Goal: Task Accomplishment & Management: Manage account settings

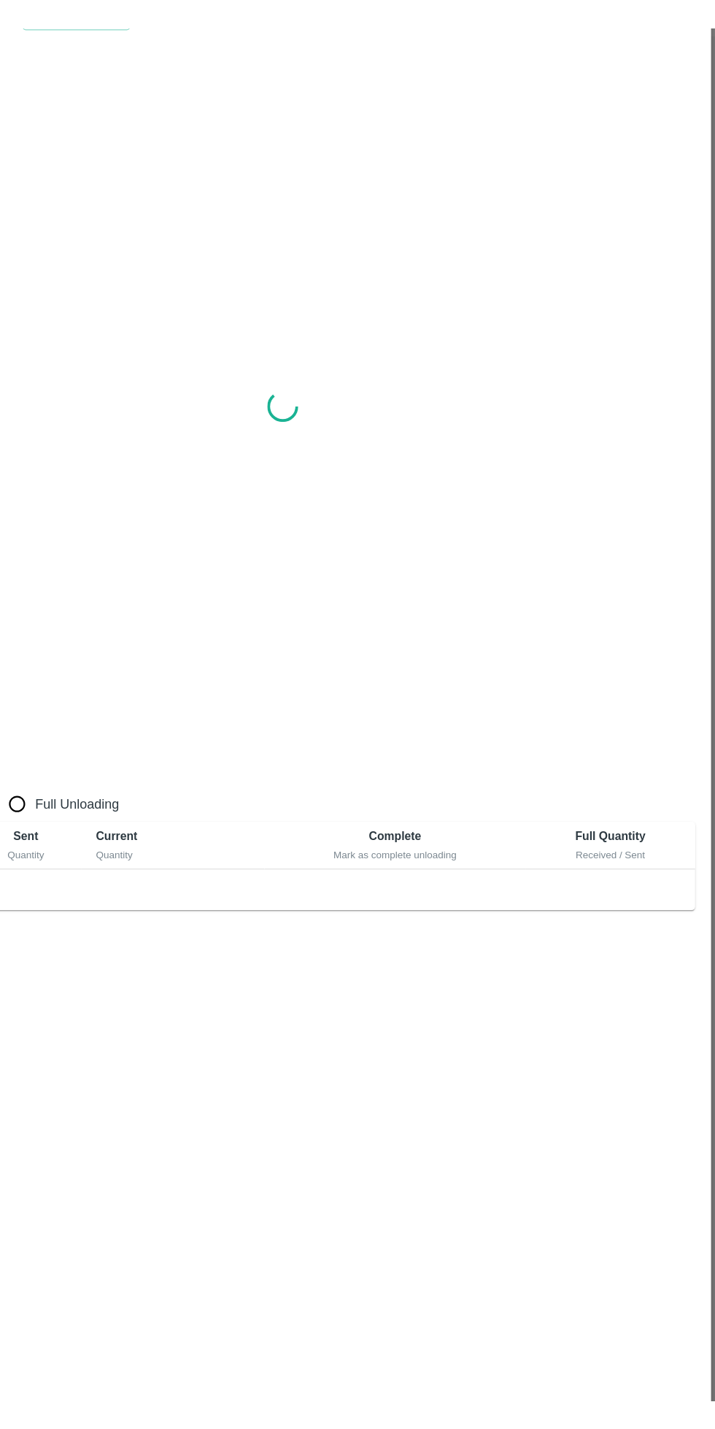
scroll to position [420, 0]
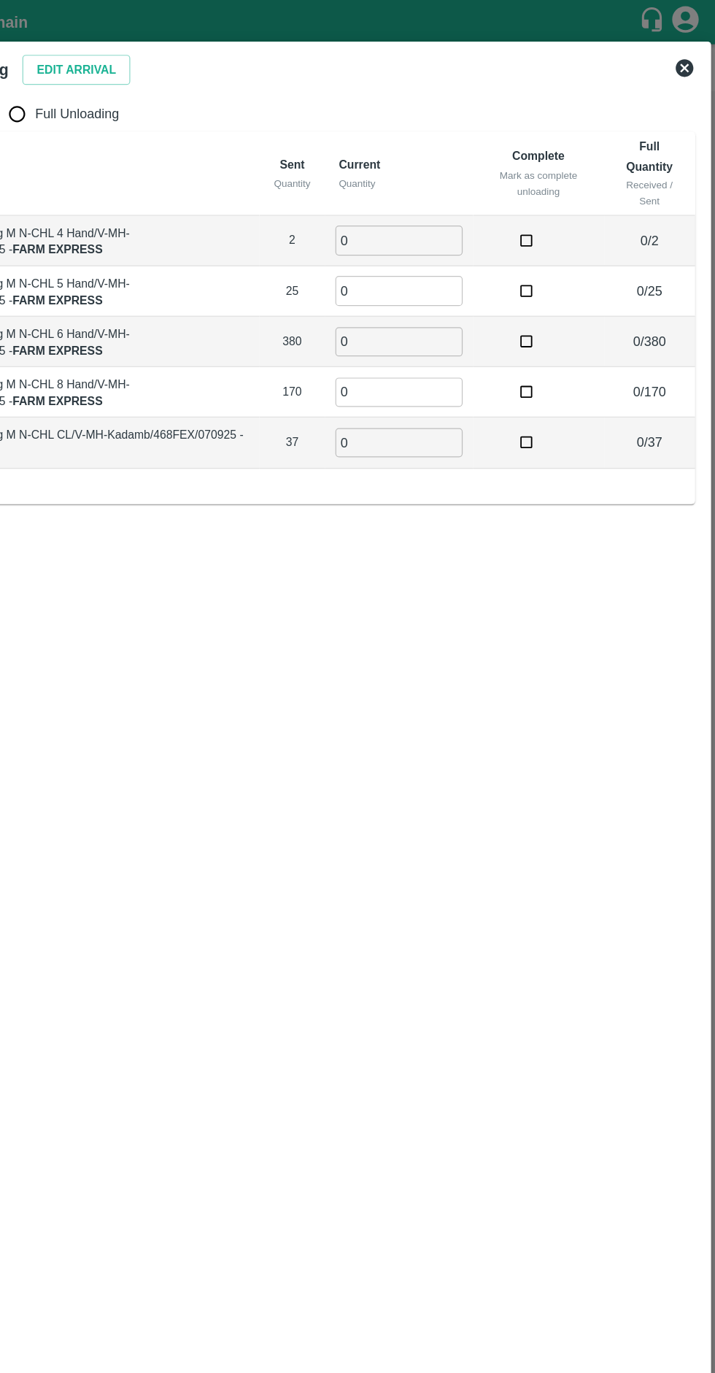
click at [188, 58] on button "Edit Arrival" at bounding box center [187, 58] width 89 height 26
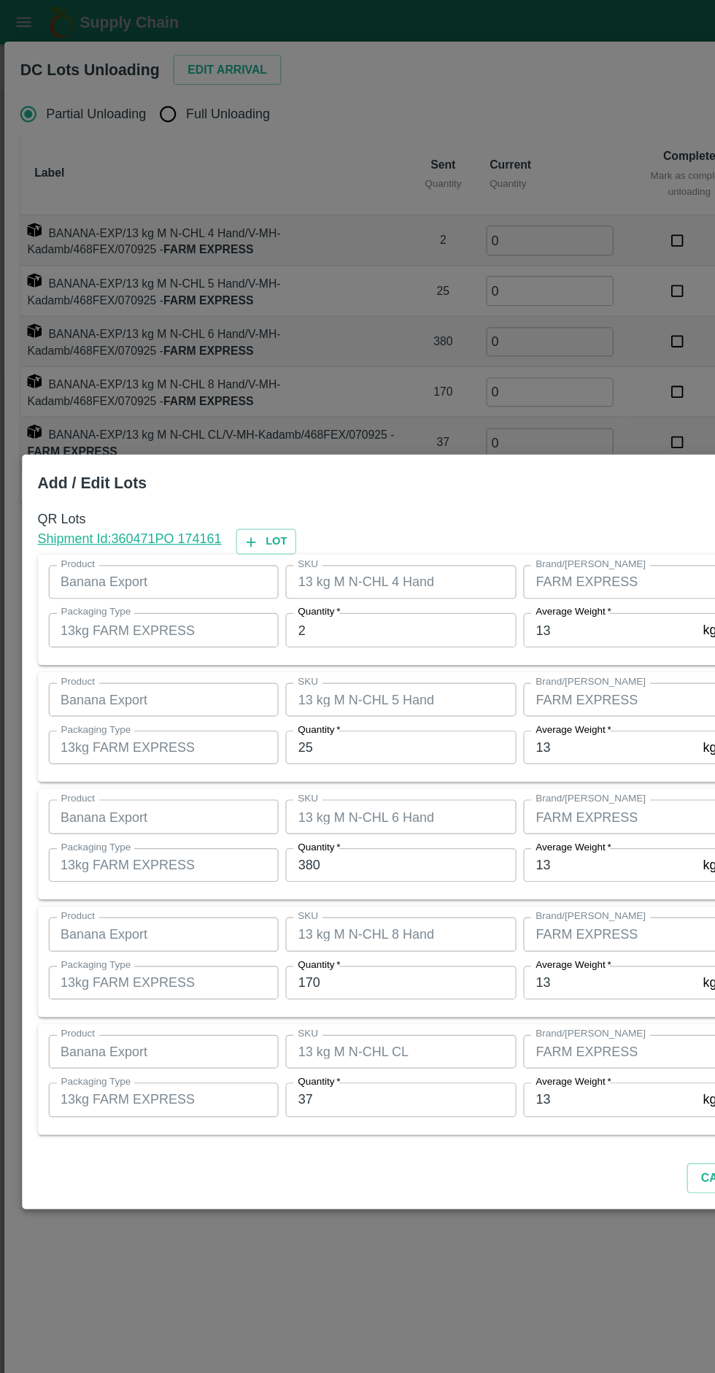
click at [435, 81] on div at bounding box center [357, 686] width 715 height 1373
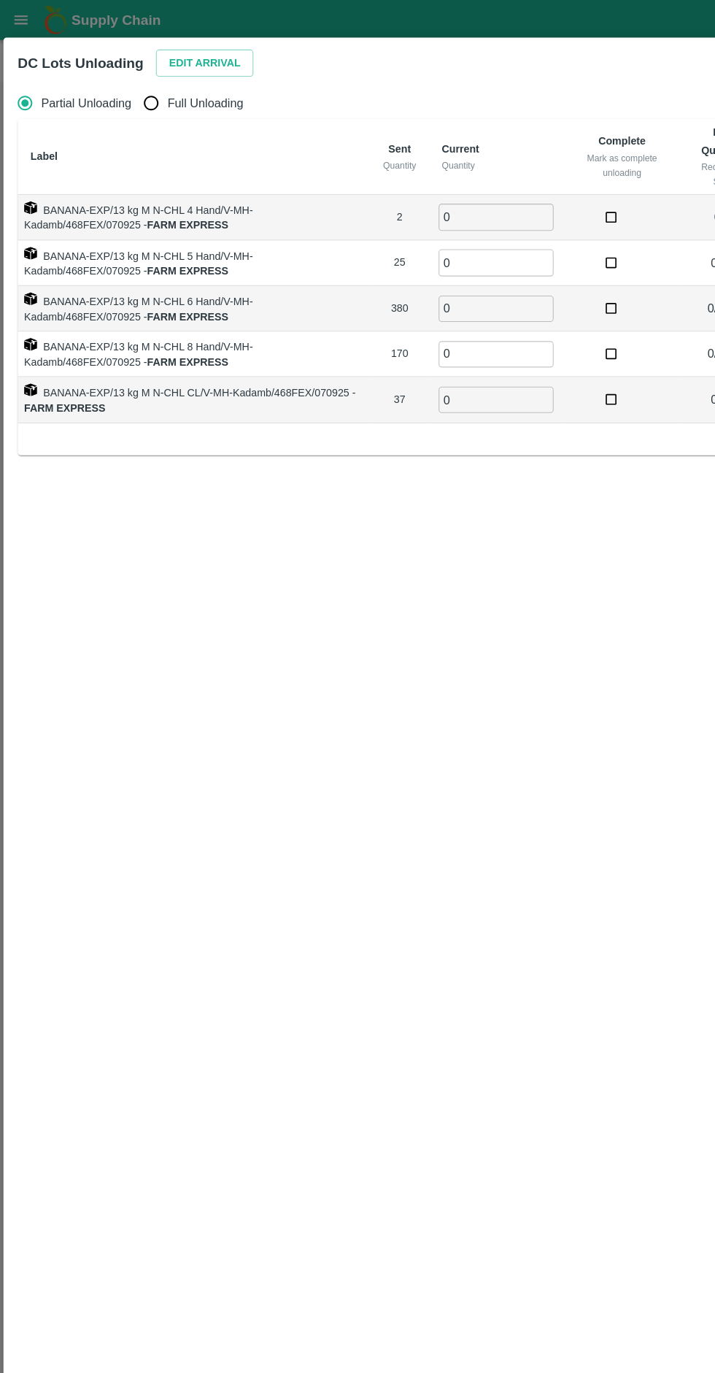
click at [183, 50] on button "Edit Arrival" at bounding box center [187, 58] width 89 height 26
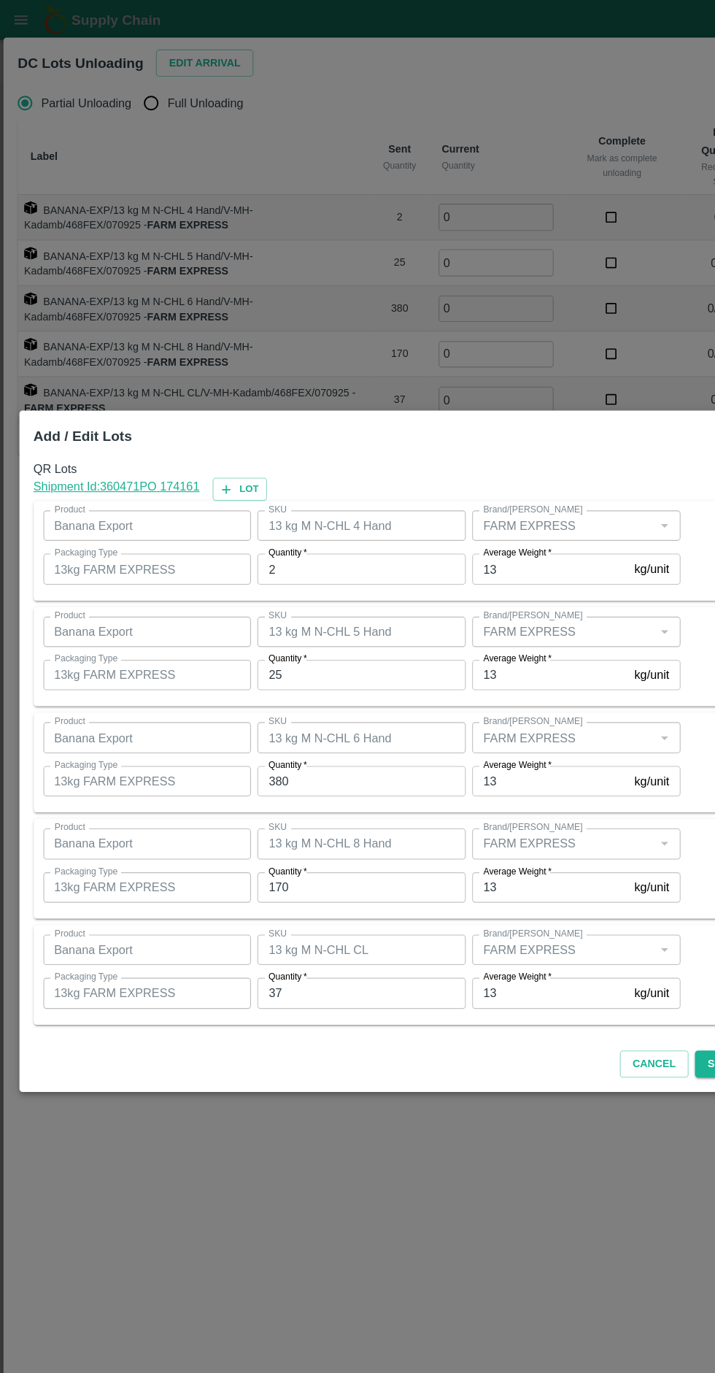
click at [299, 526] on input "2" at bounding box center [331, 520] width 191 height 28
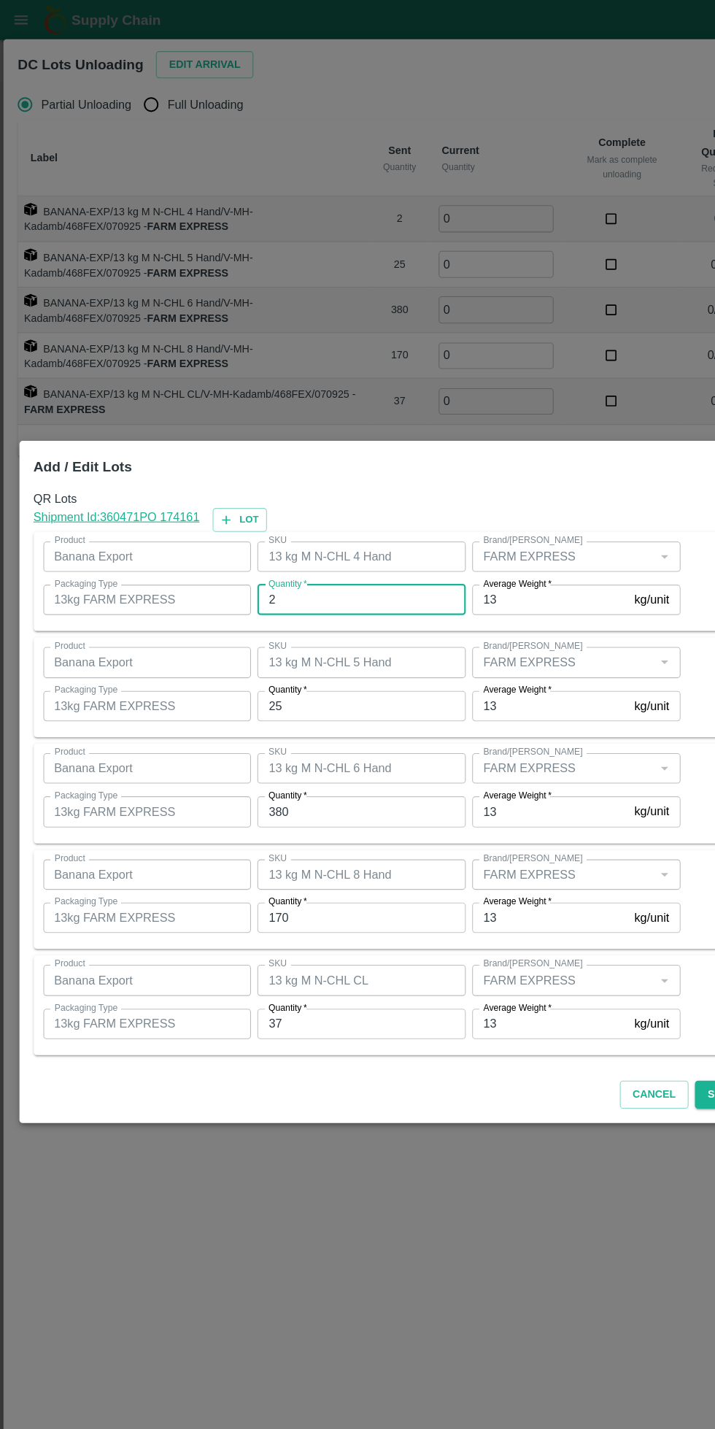
click at [315, 548] on input "2" at bounding box center [331, 548] width 191 height 28
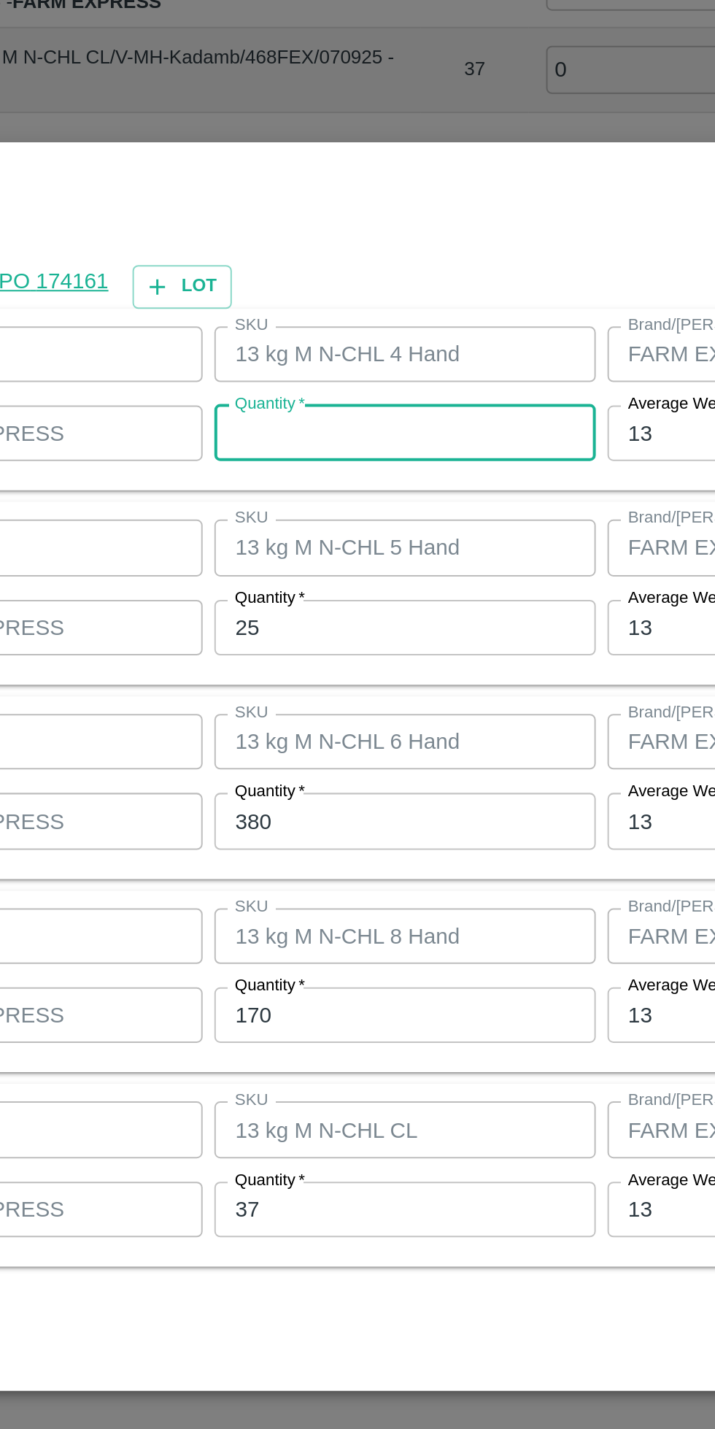
click at [280, 534] on div "Quantity   * Quantity" at bounding box center [331, 548] width 191 height 28
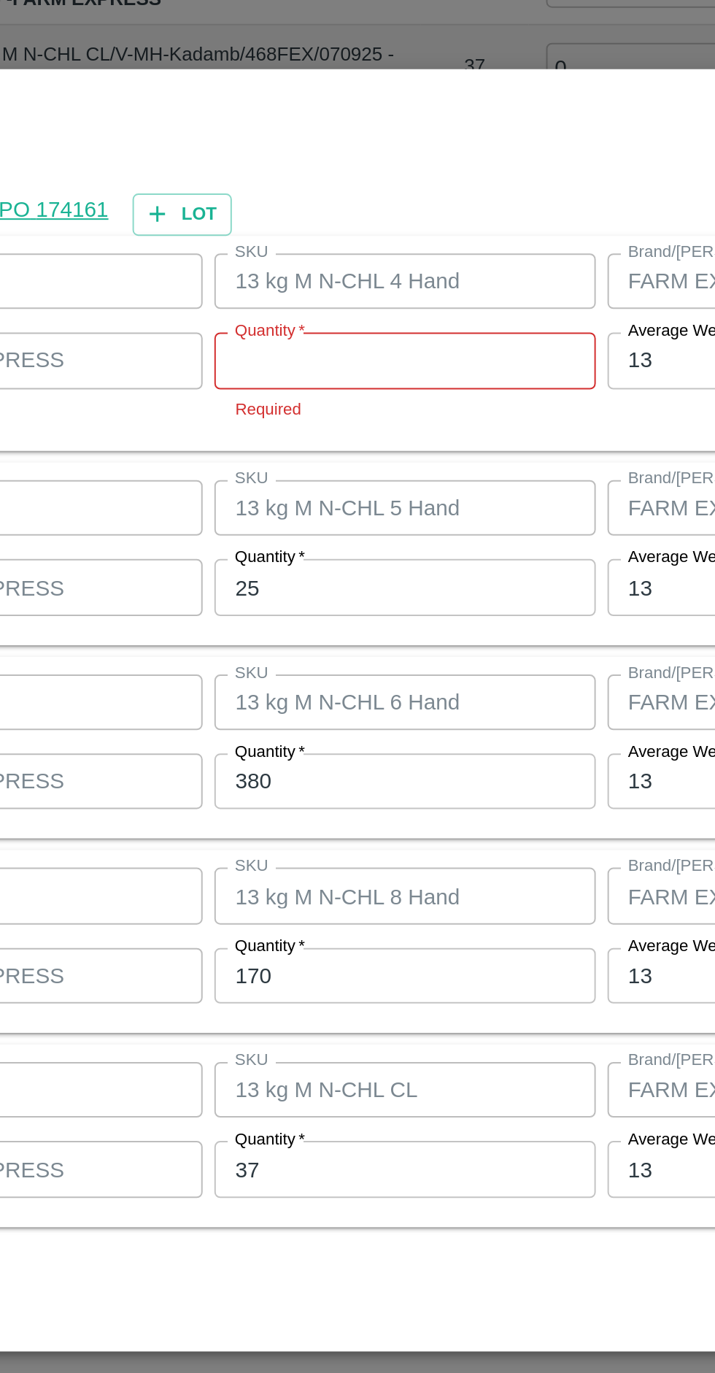
click at [287, 507] on input "Quantity   *" at bounding box center [331, 512] width 191 height 28
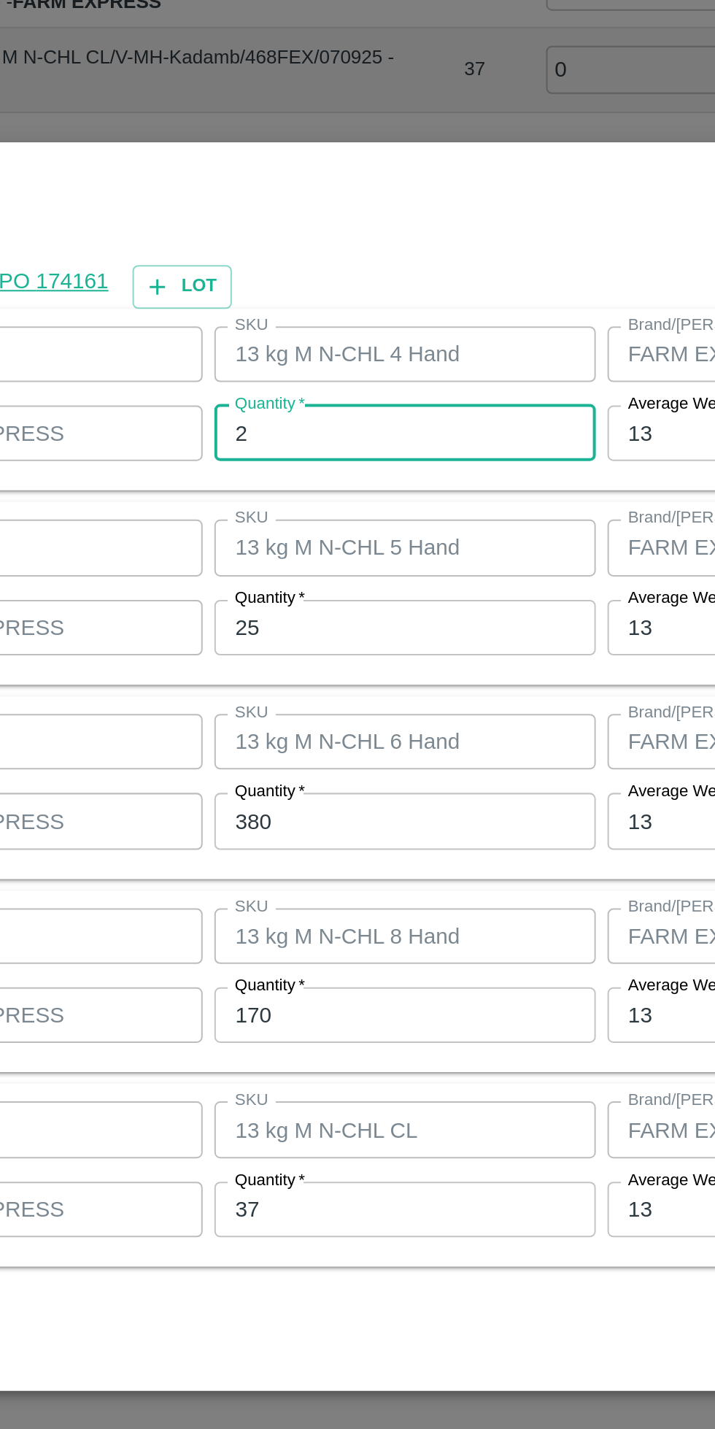
type input "2"
click at [291, 649] on input "25" at bounding box center [331, 645] width 191 height 28
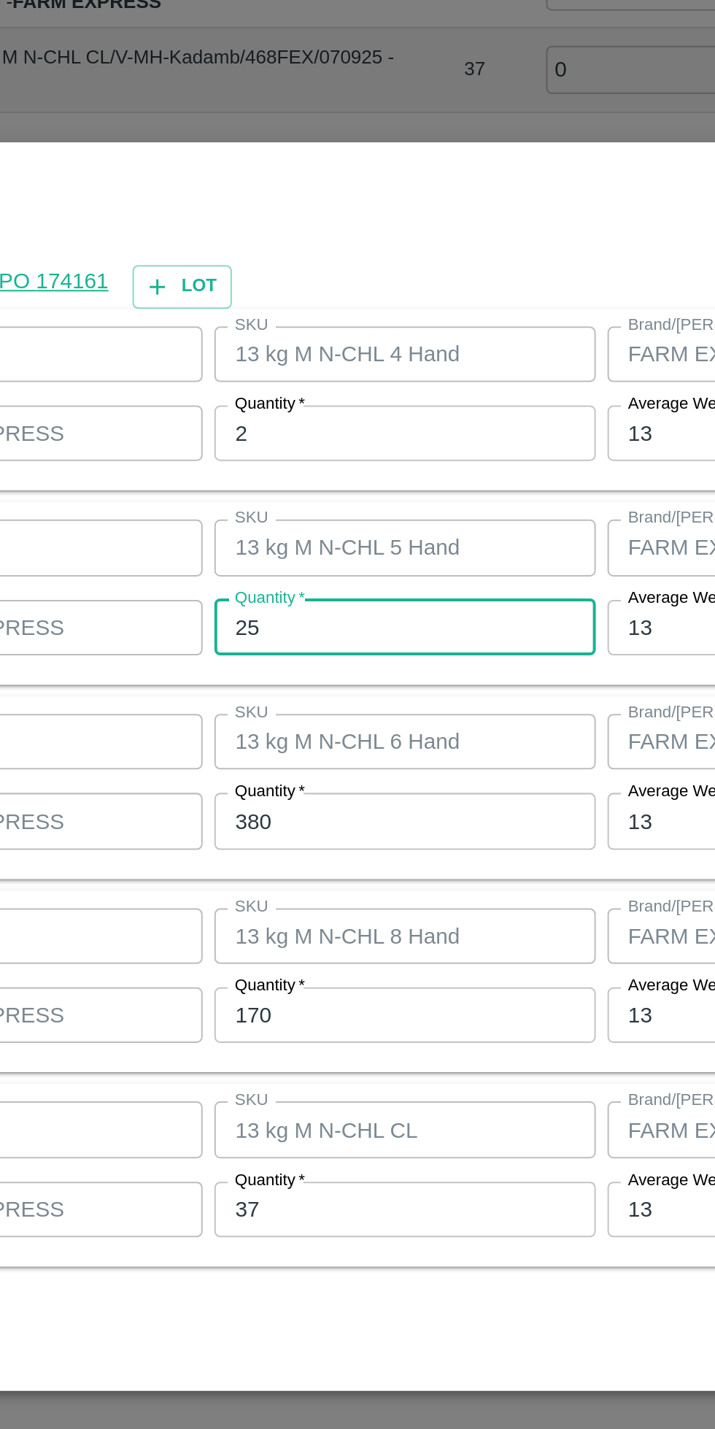
type input "2"
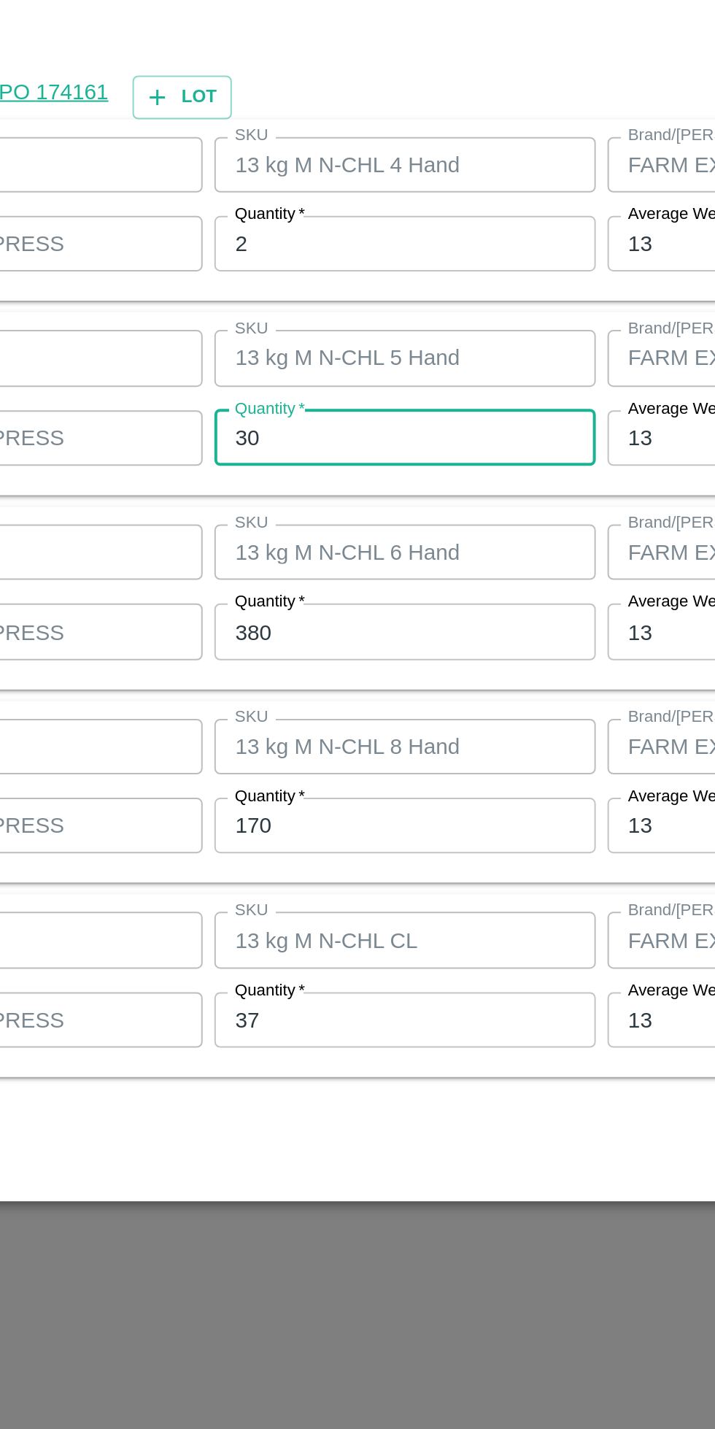
type input "30"
click at [304, 744] on input "380" at bounding box center [331, 742] width 191 height 28
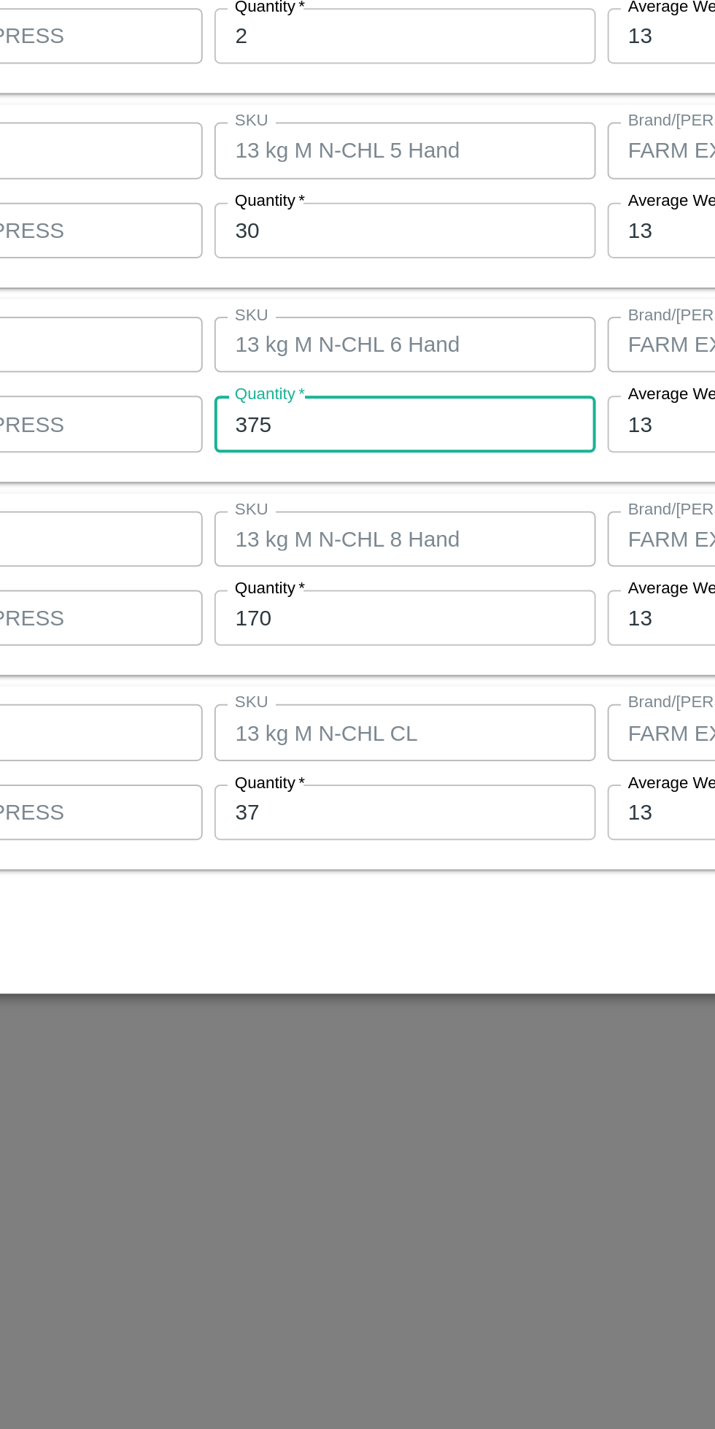
type input "375"
click at [299, 842] on input "170" at bounding box center [331, 839] width 191 height 28
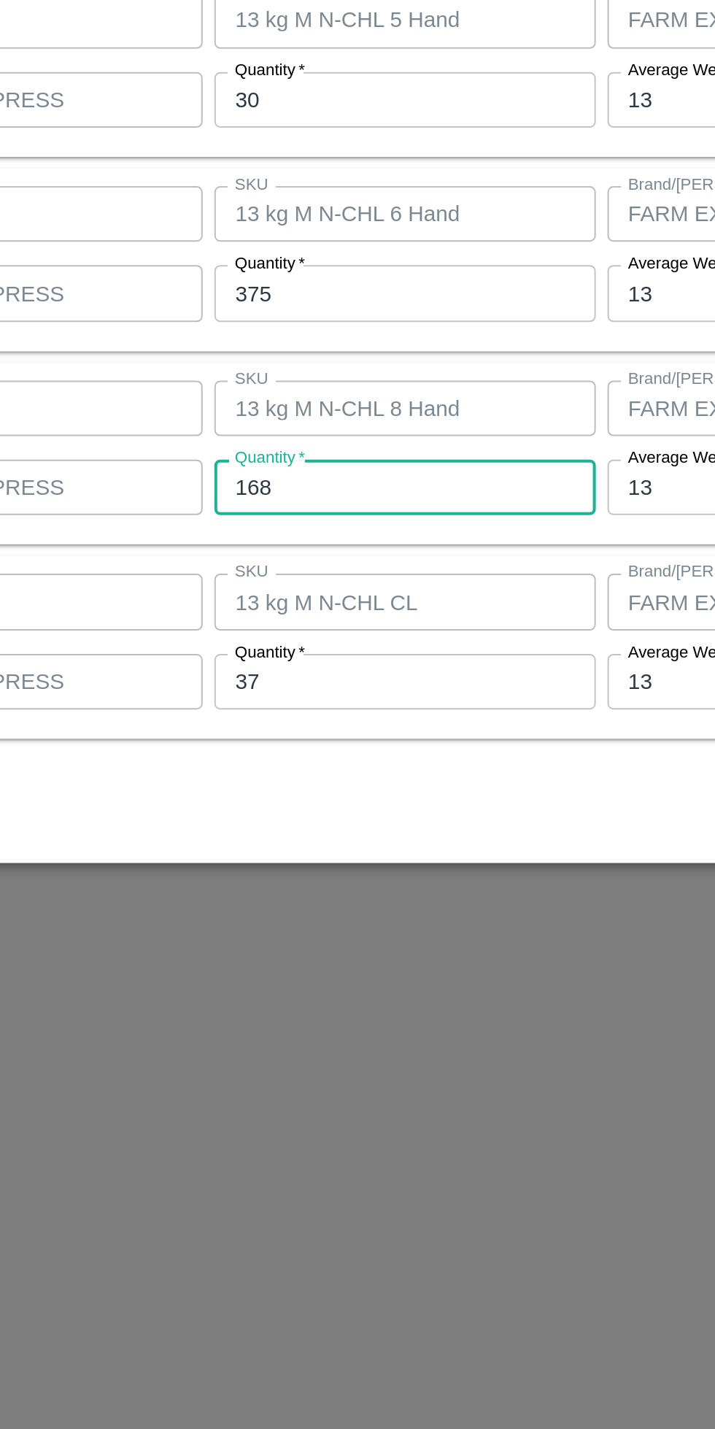
type input "168"
click at [303, 938] on input "37" at bounding box center [331, 936] width 191 height 28
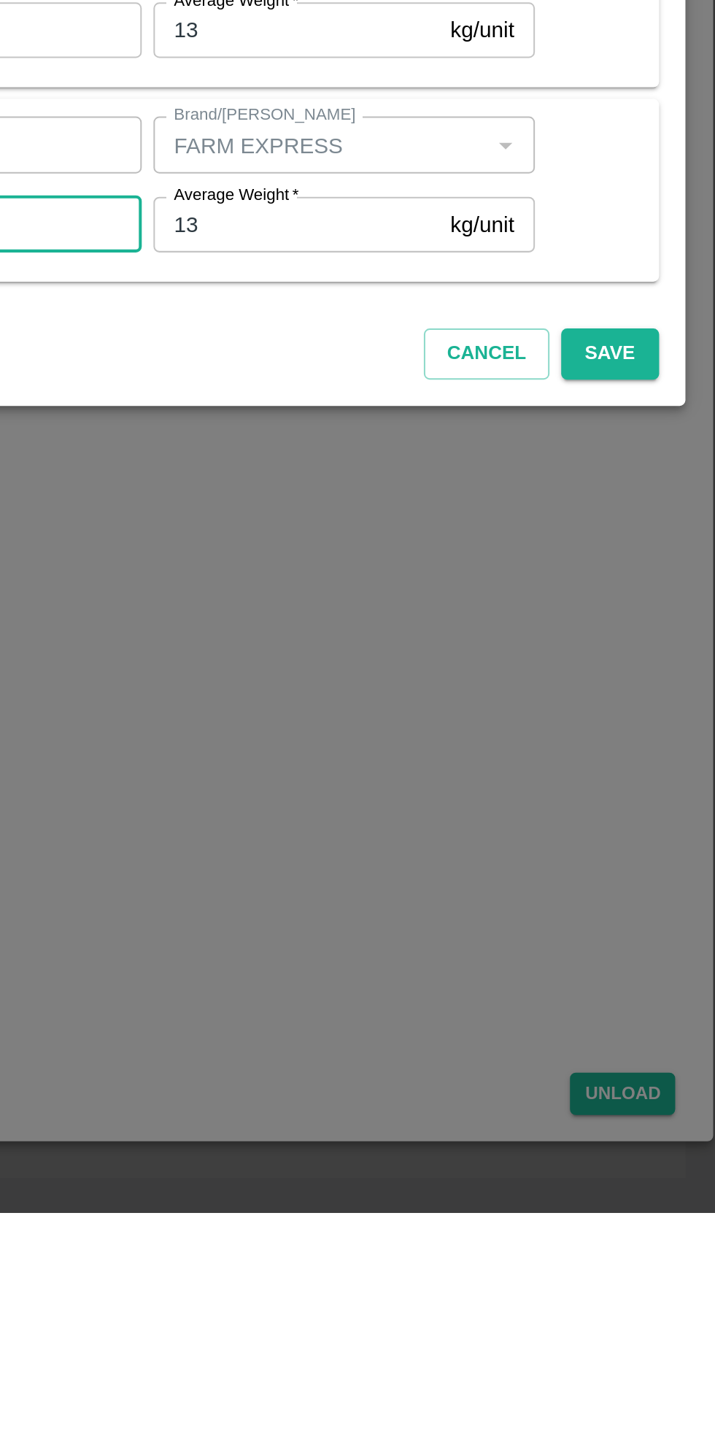
type input "39"
click at [669, 996] on button "Save" at bounding box center [660, 1001] width 48 height 26
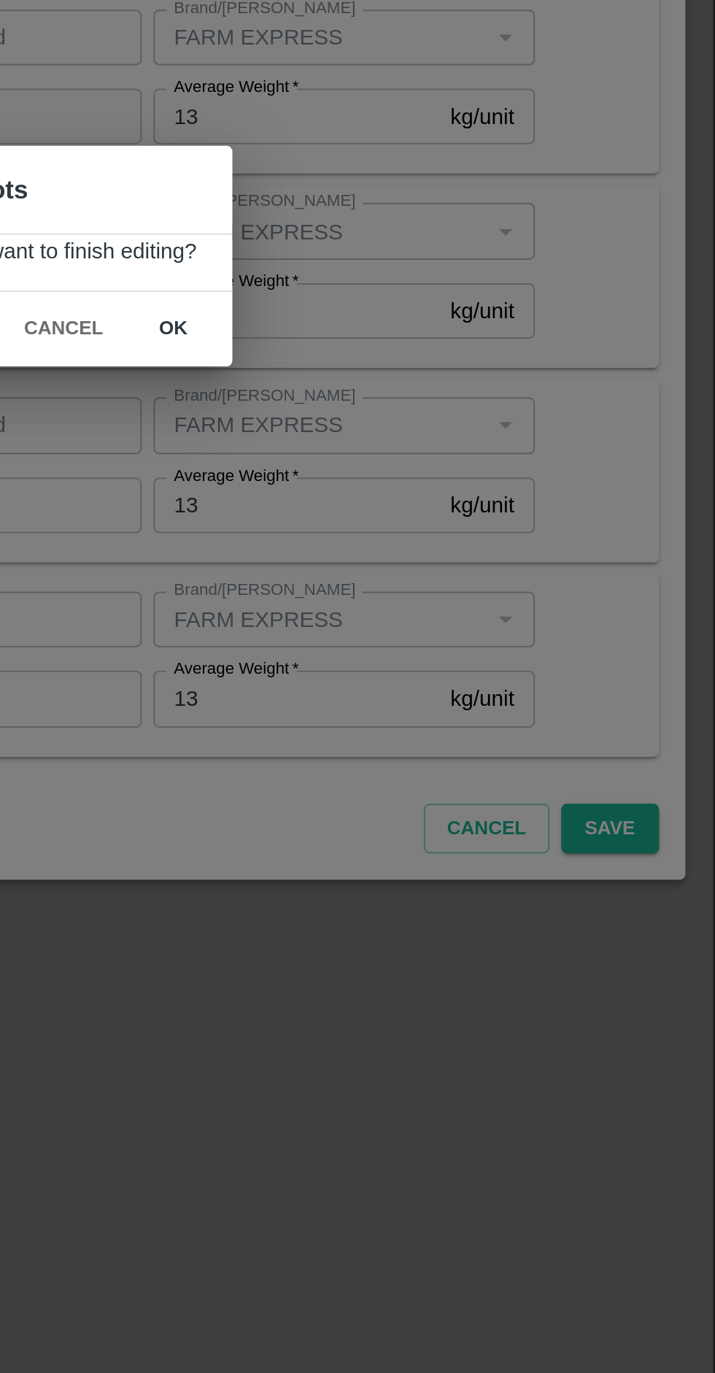
click at [445, 725] on button "ok" at bounding box center [442, 723] width 47 height 26
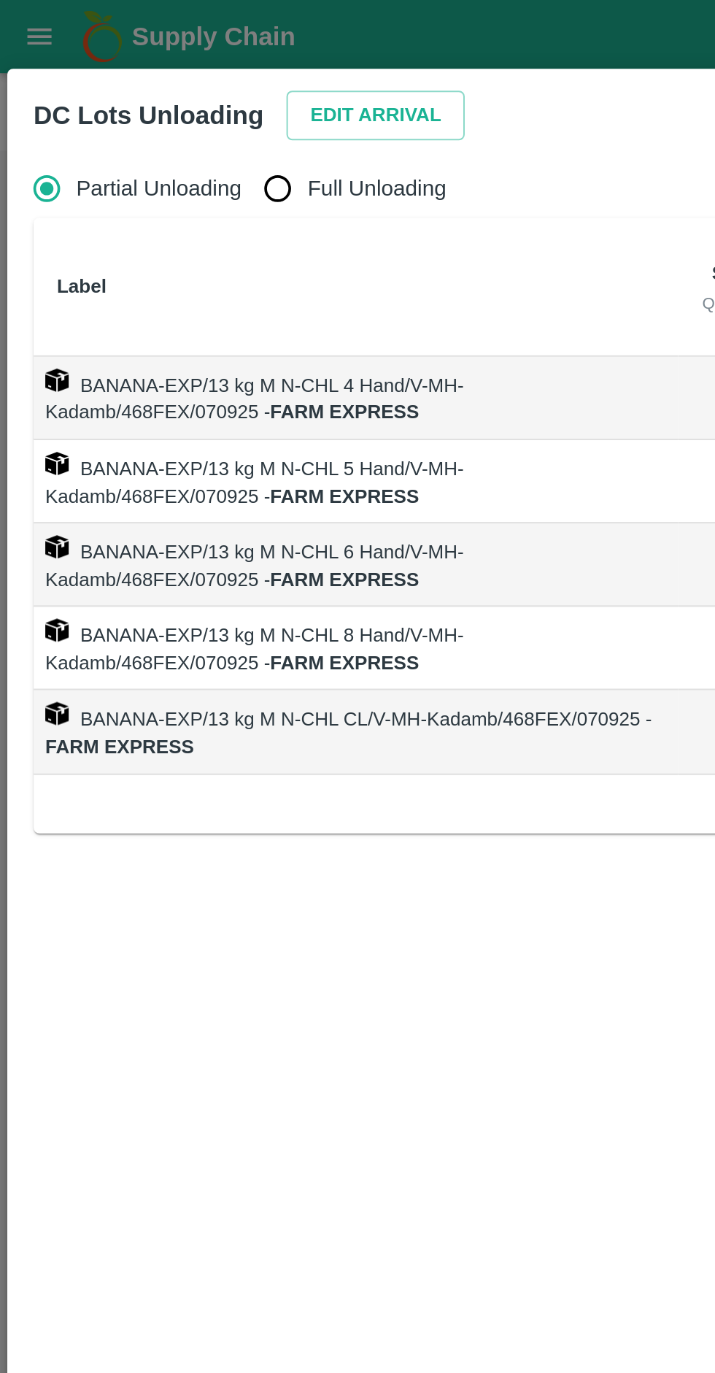
click at [151, 91] on input "Full Unloading" at bounding box center [138, 94] width 29 height 29
radio input "true"
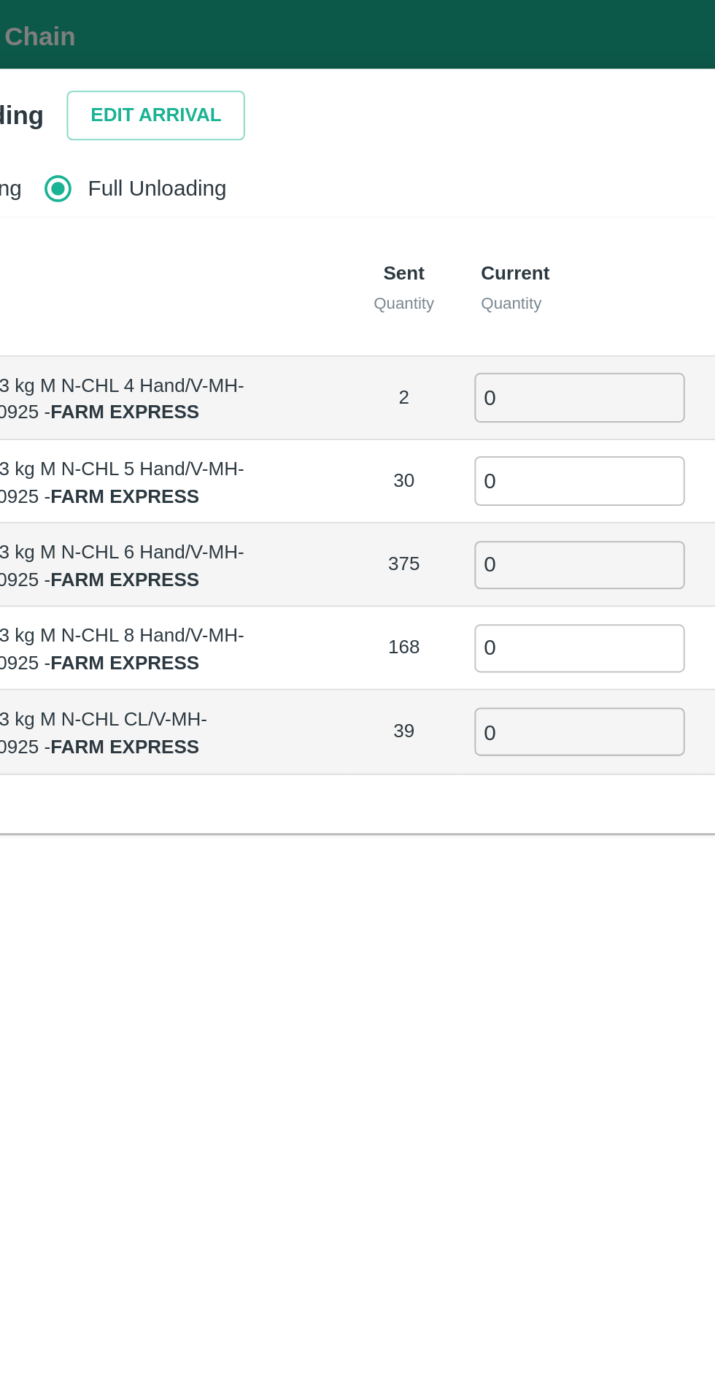
click at [373, 198] on input "0" at bounding box center [399, 198] width 105 height 24
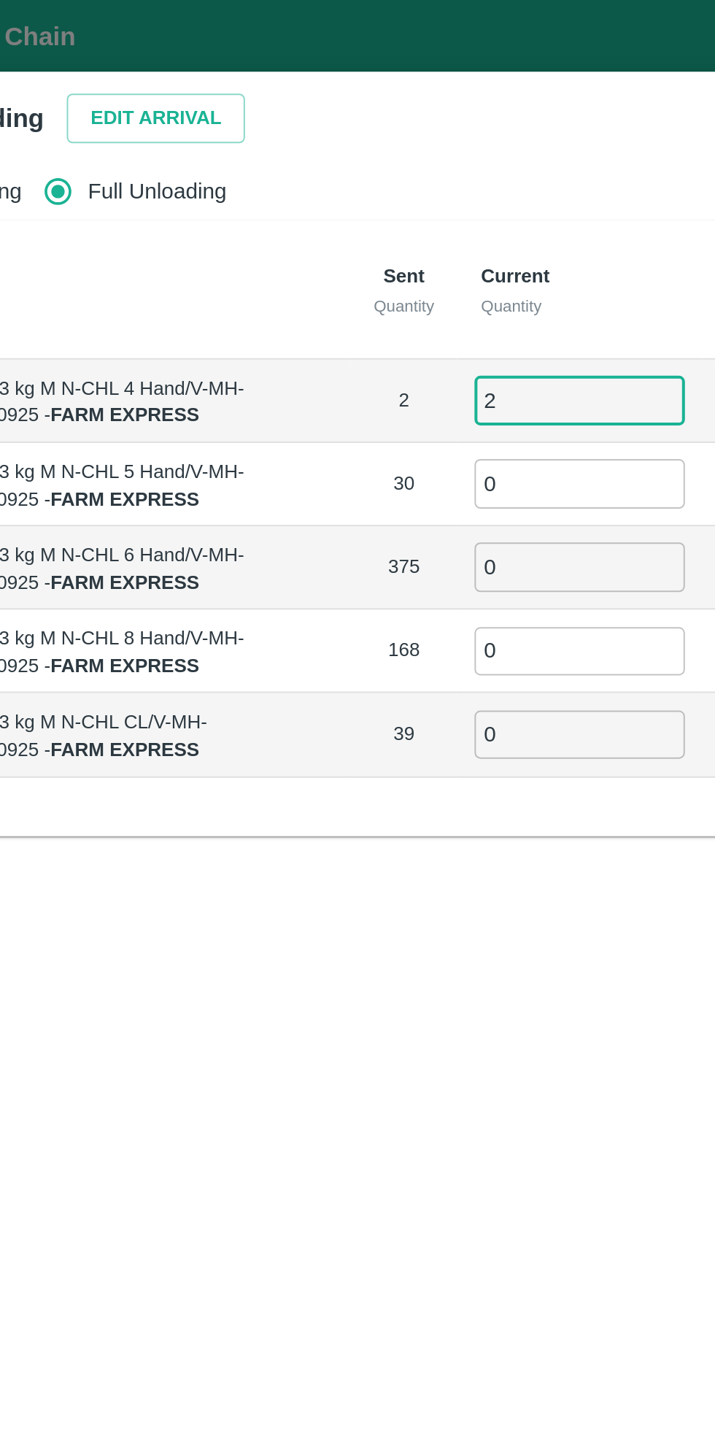
type input "2"
click at [393, 244] on input "0" at bounding box center [399, 241] width 105 height 24
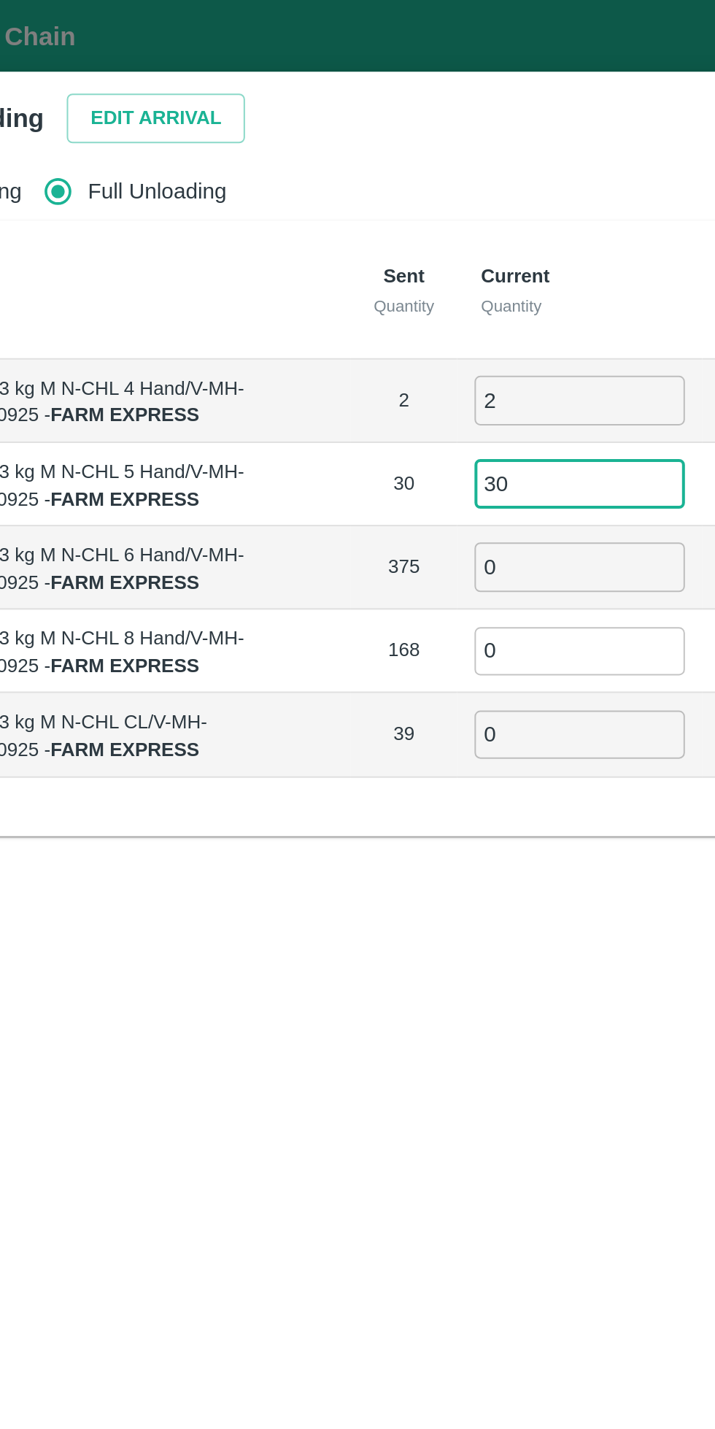
type input "30"
click at [385, 285] on input "0" at bounding box center [399, 283] width 105 height 24
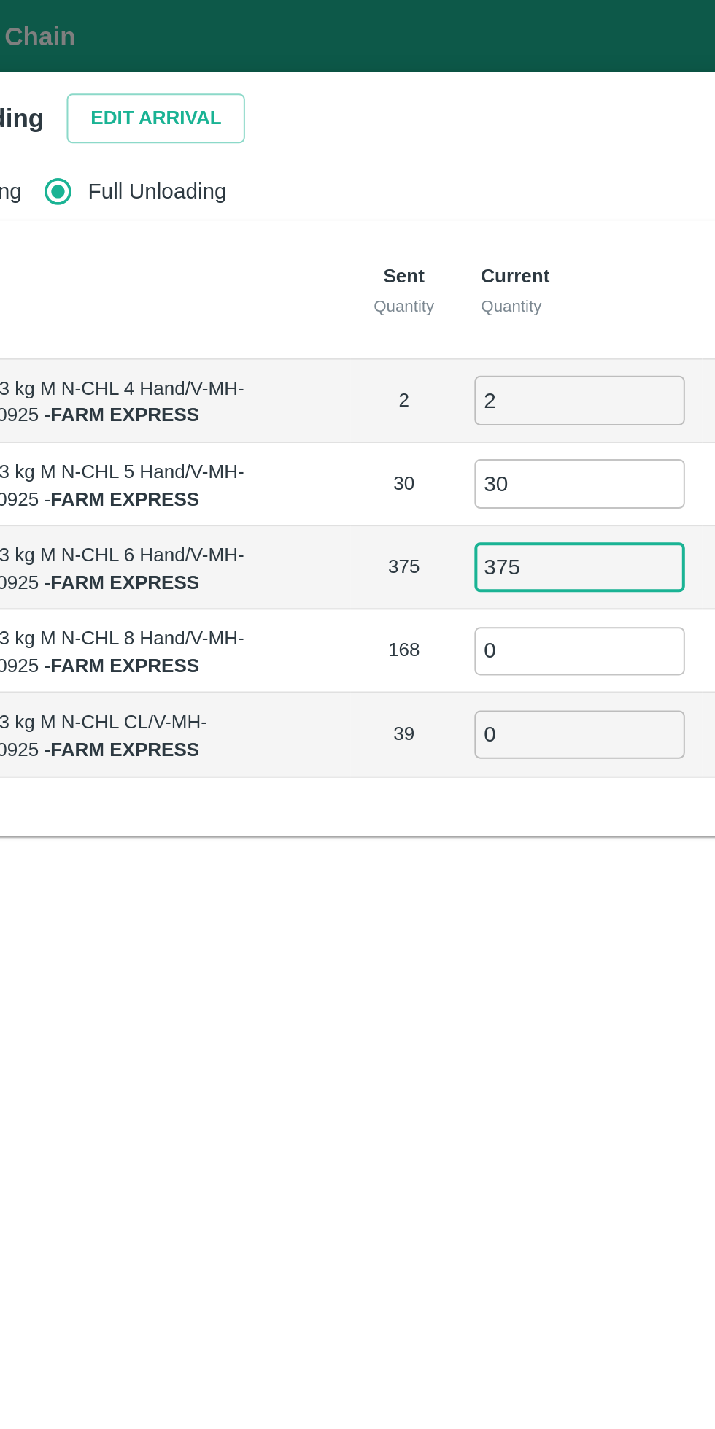
type input "375"
click at [392, 328] on input "0" at bounding box center [399, 325] width 105 height 24
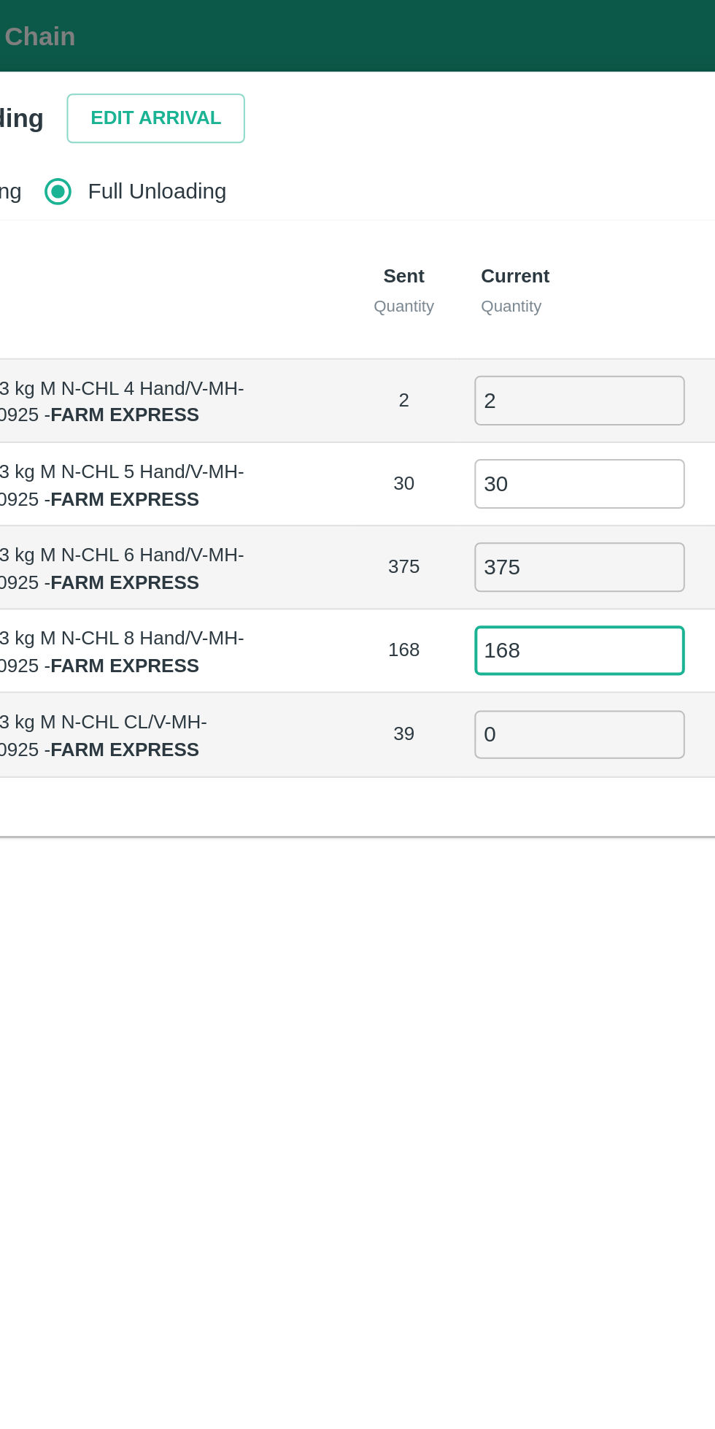
type input "168"
click at [388, 363] on input "0" at bounding box center [399, 367] width 105 height 24
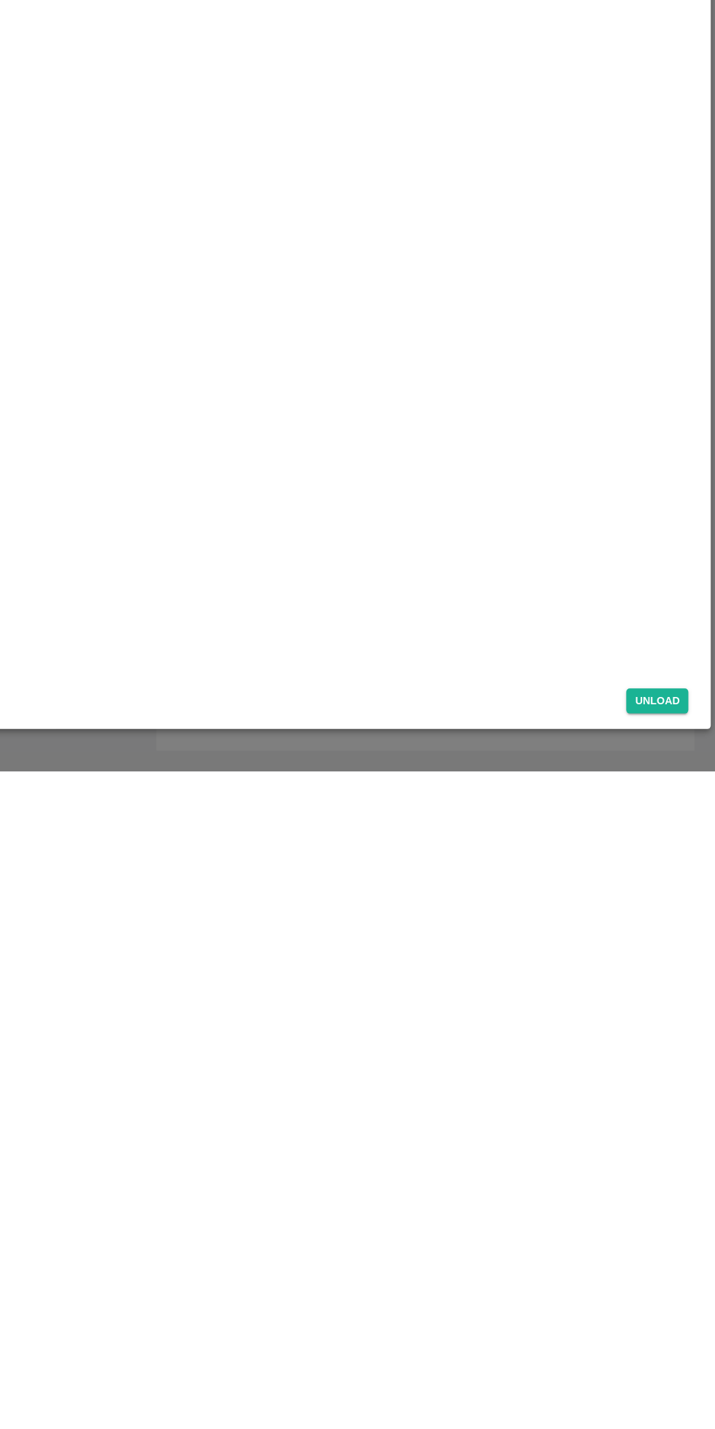
type input "39"
click at [674, 1372] on button "Unload" at bounding box center [666, 1369] width 53 height 21
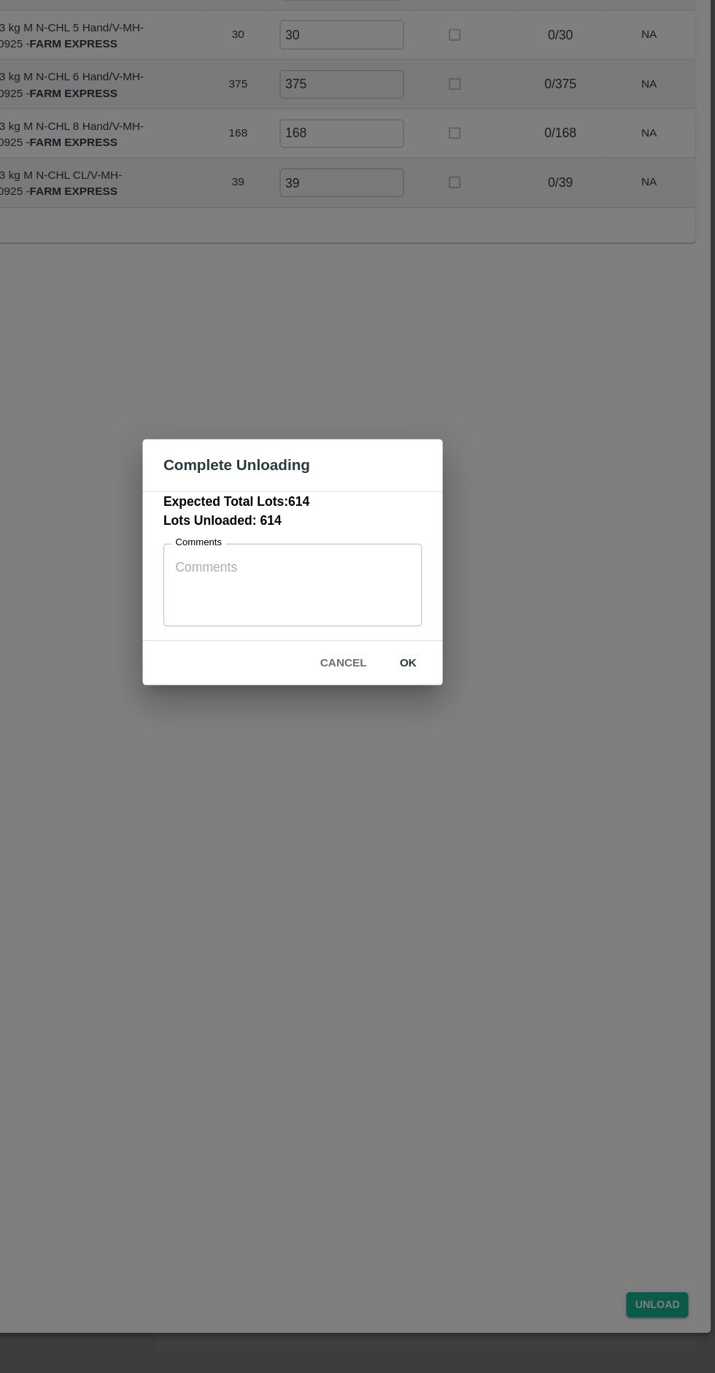
click at [474, 772] on button "ok" at bounding box center [455, 772] width 47 height 26
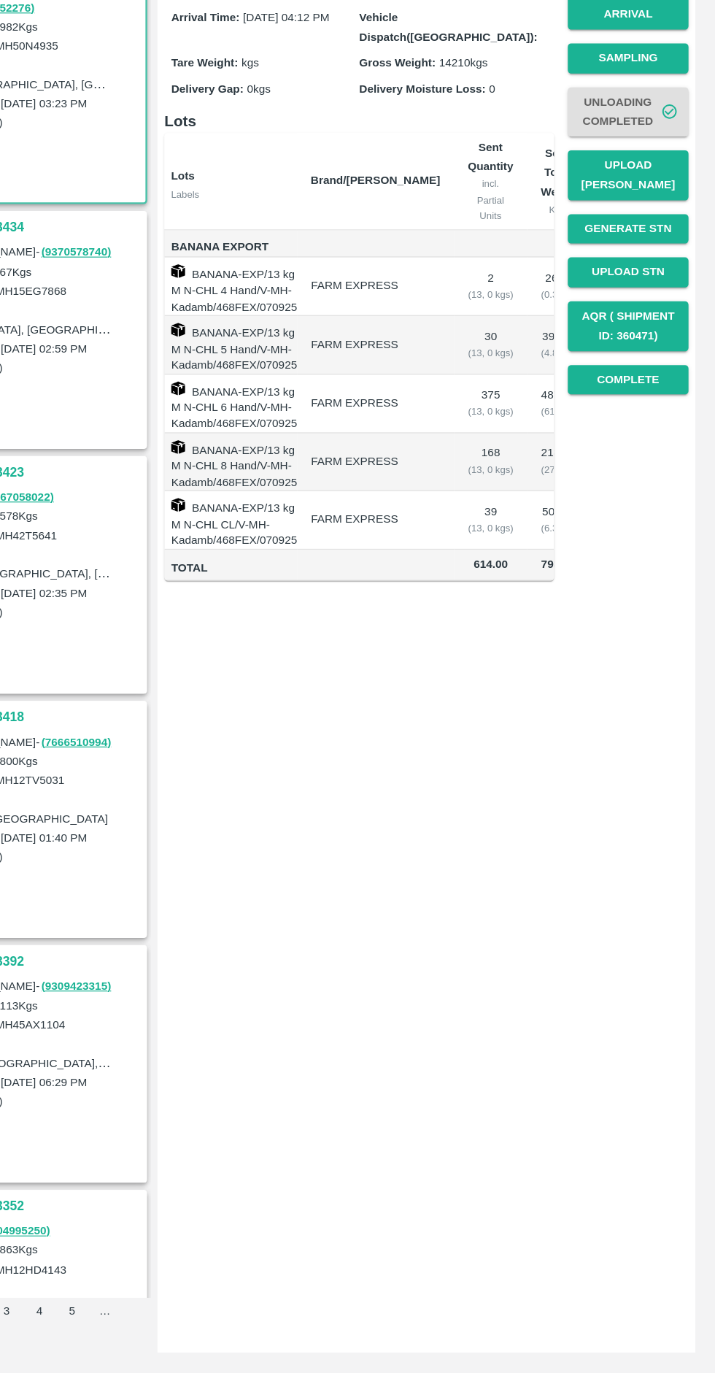
click at [663, 341] on button "Upload [PERSON_NAME]" at bounding box center [641, 359] width 102 height 42
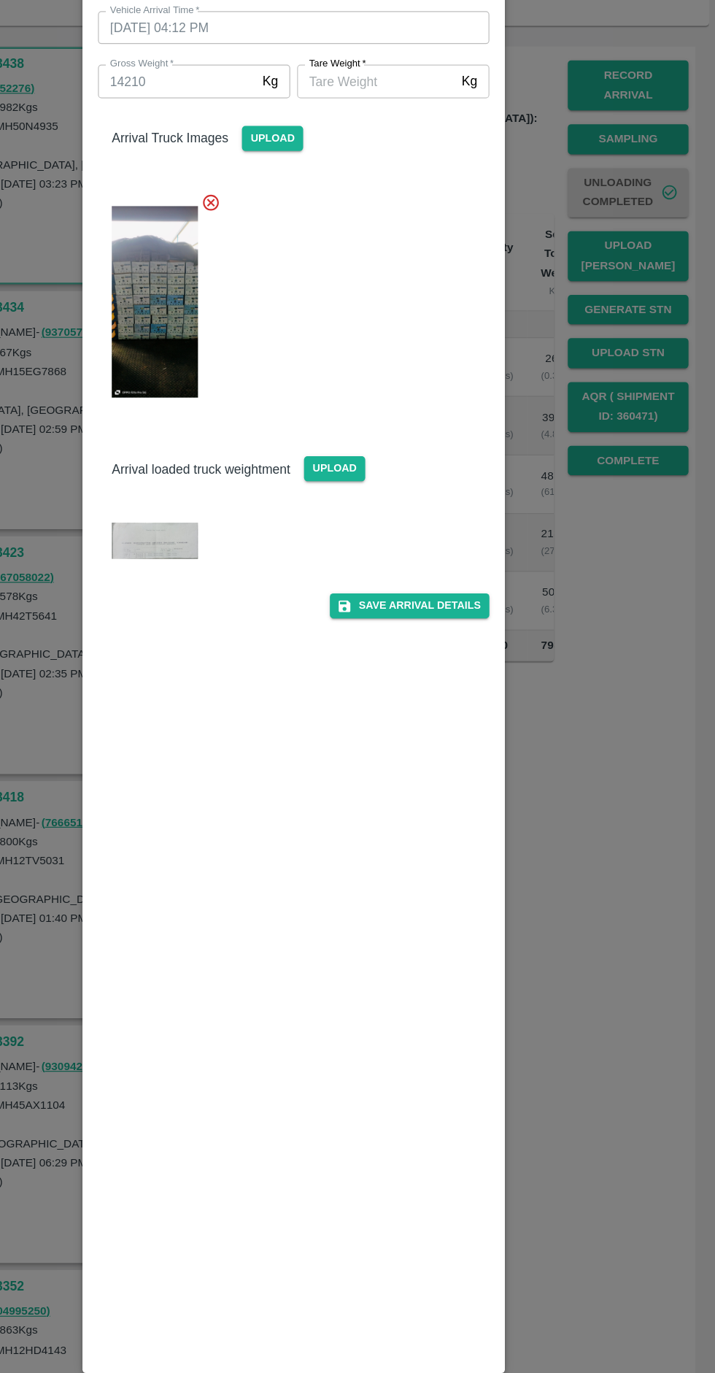
click at [439, 211] on input "[PERSON_NAME]   *" at bounding box center [428, 211] width 134 height 28
click at [242, 610] on img at bounding box center [240, 600] width 73 height 31
click at [432, 208] on input "[PERSON_NAME]   *" at bounding box center [428, 211] width 134 height 28
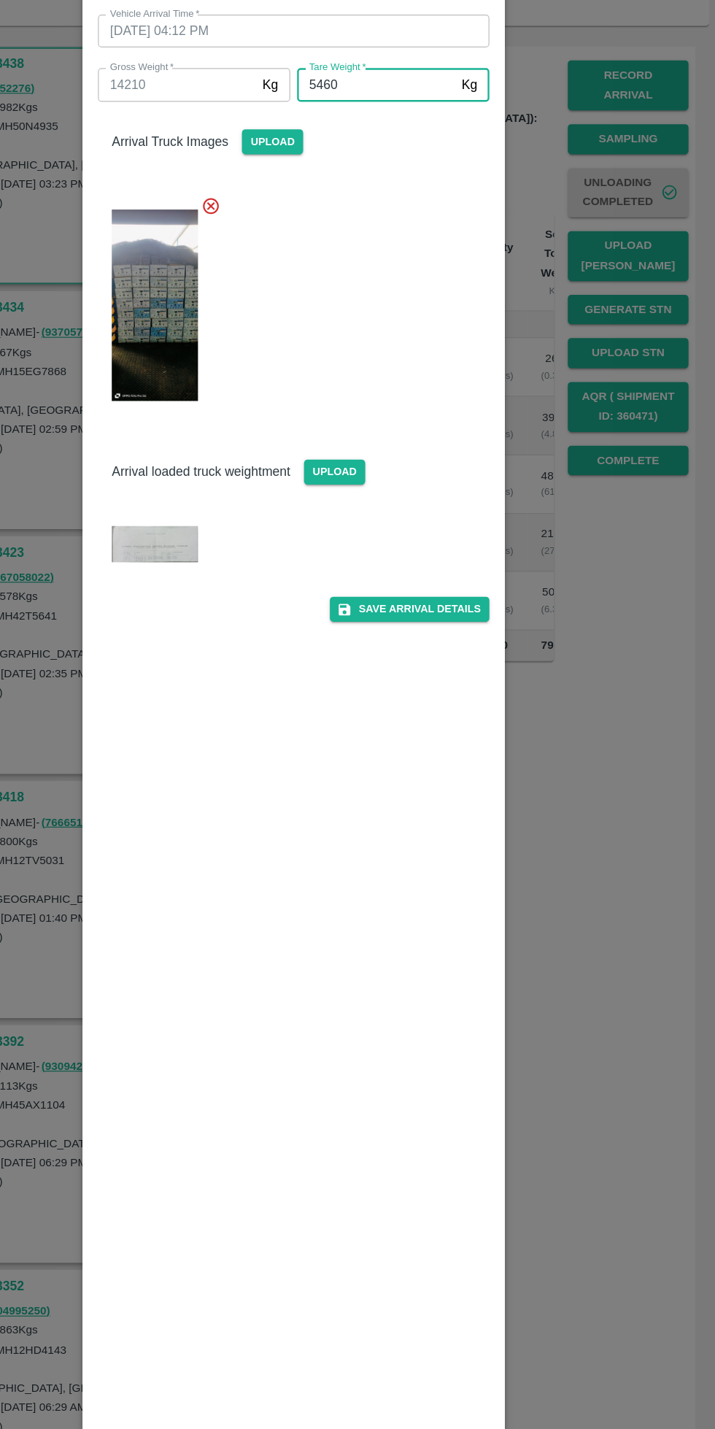
type input "5460"
click at [261, 601] on img at bounding box center [240, 603] width 73 height 31
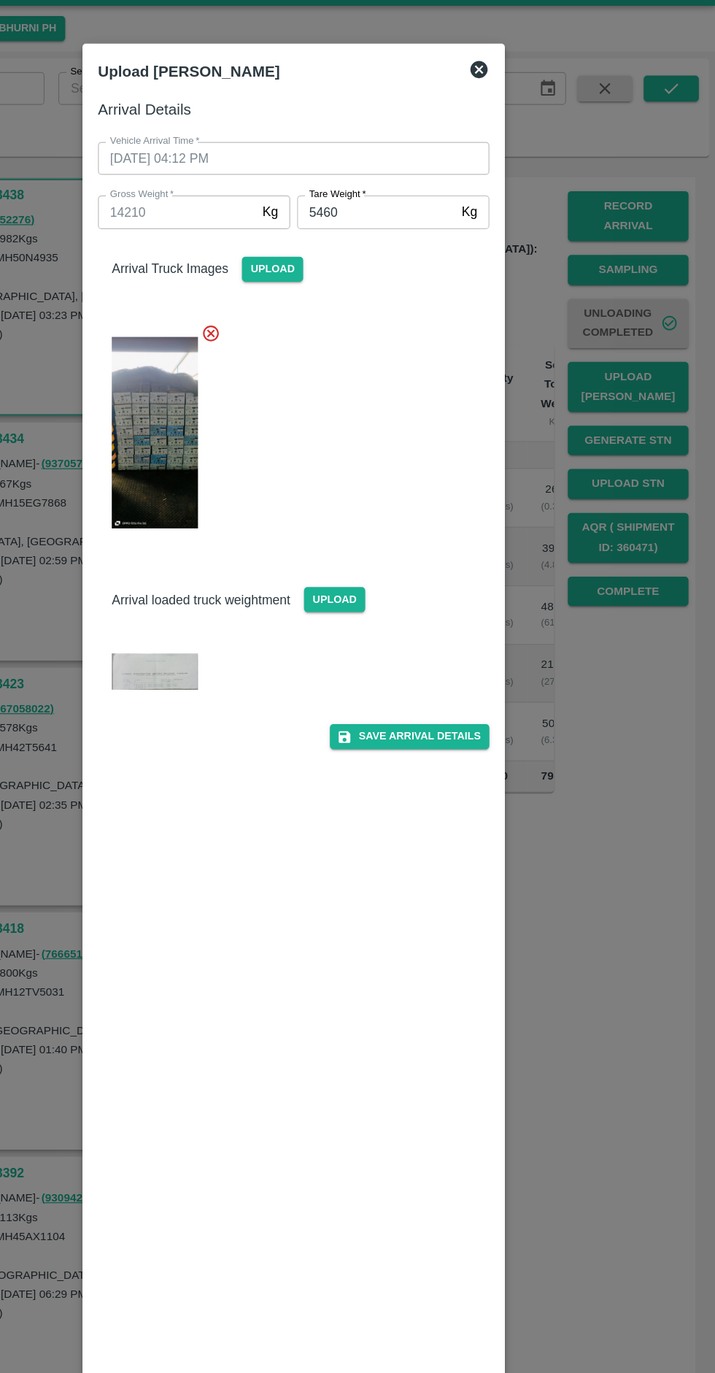
click at [466, 656] on button "Save Arrival Details" at bounding box center [455, 655] width 135 height 21
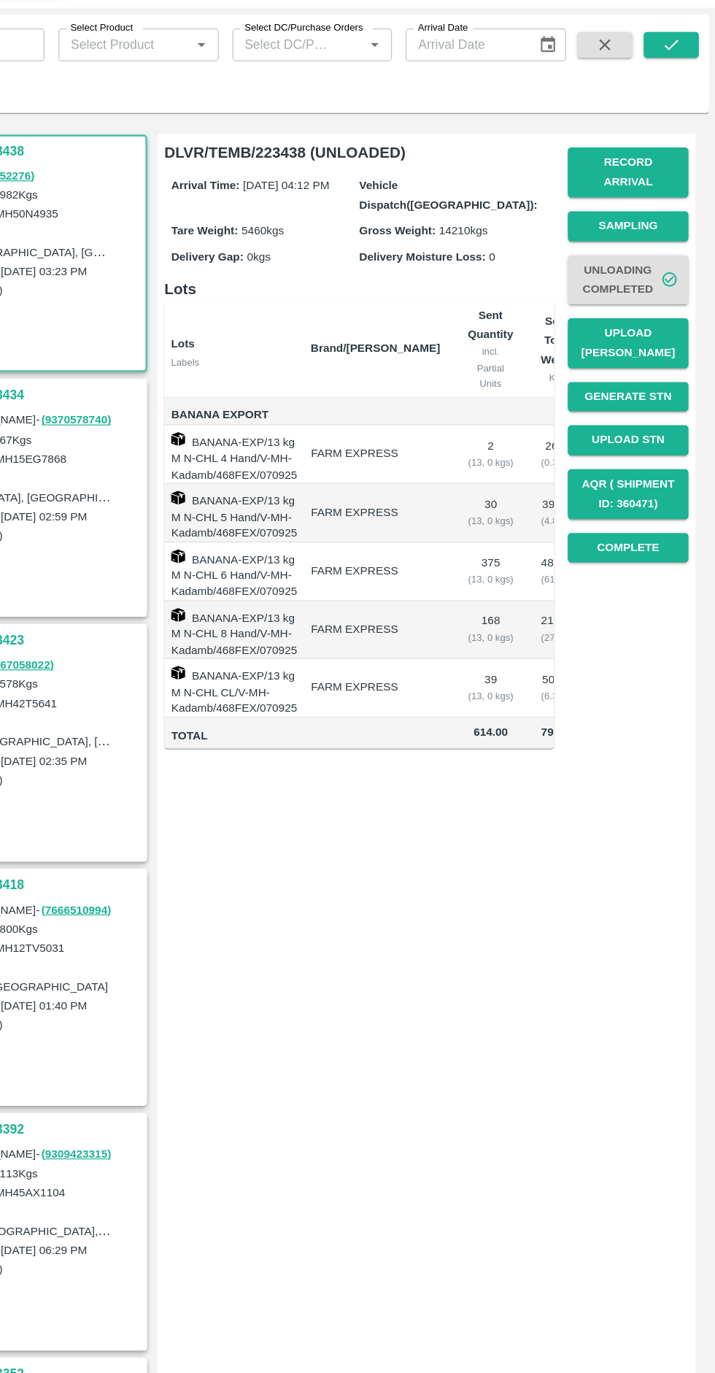
click at [649, 520] on button "Complete" at bounding box center [641, 533] width 102 height 26
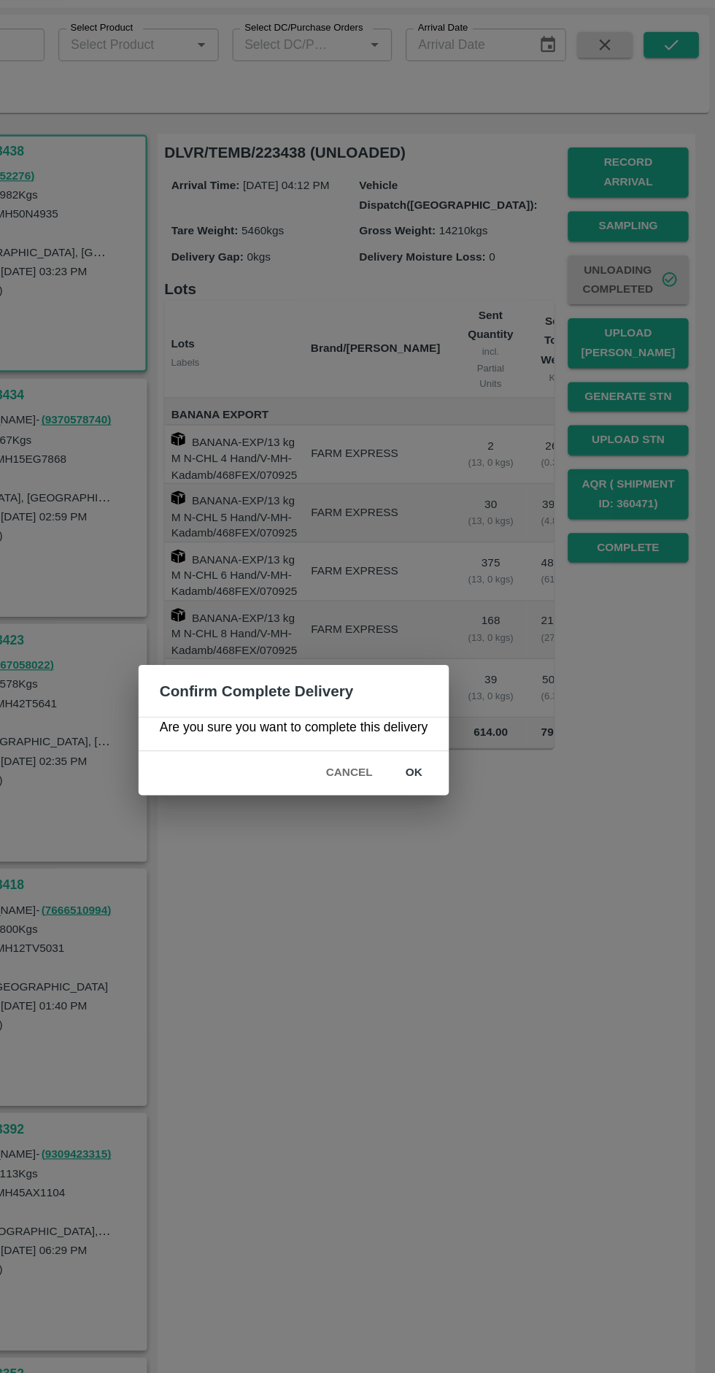
click at [459, 723] on button "ok" at bounding box center [460, 723] width 47 height 26
